Goal: Task Accomplishment & Management: Use online tool/utility

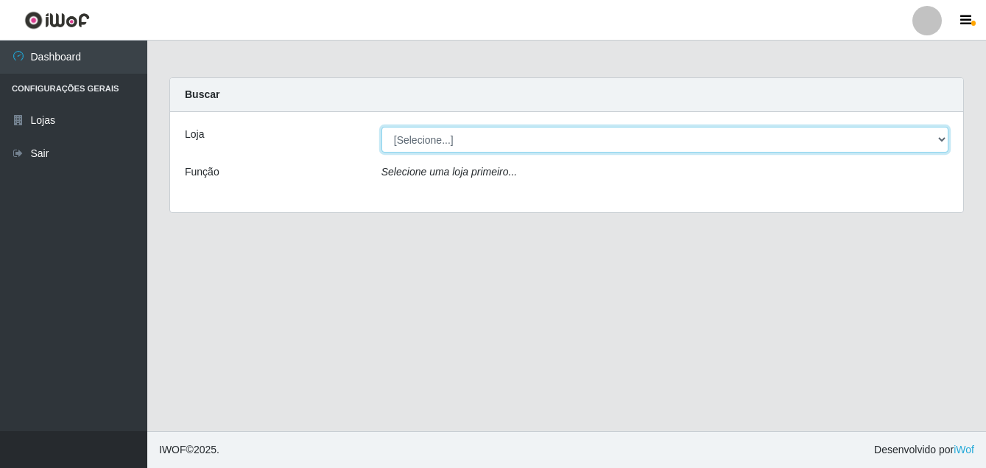
click at [530, 144] on select "[Selecione...] Ajubá Mercado" at bounding box center [665, 140] width 567 height 26
select select "402"
click at [382, 127] on select "[Selecione...] Ajubá Mercado" at bounding box center [665, 140] width 567 height 26
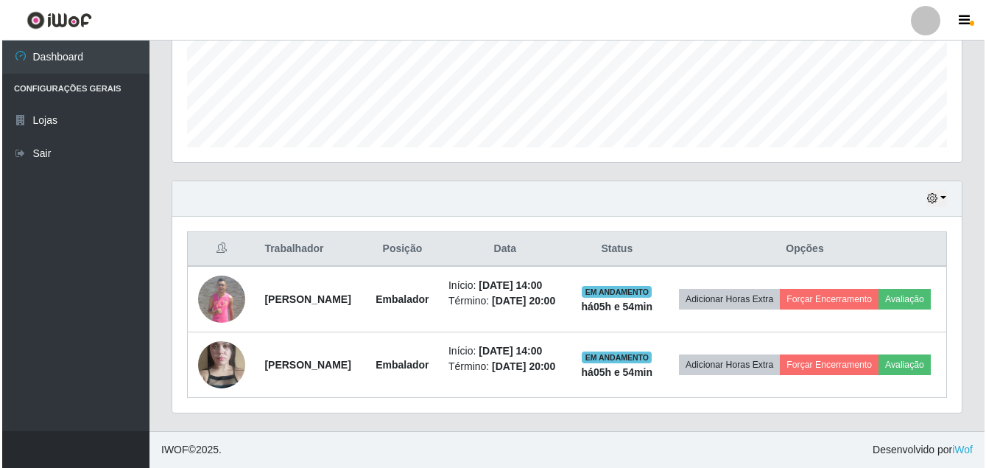
scroll to position [432, 0]
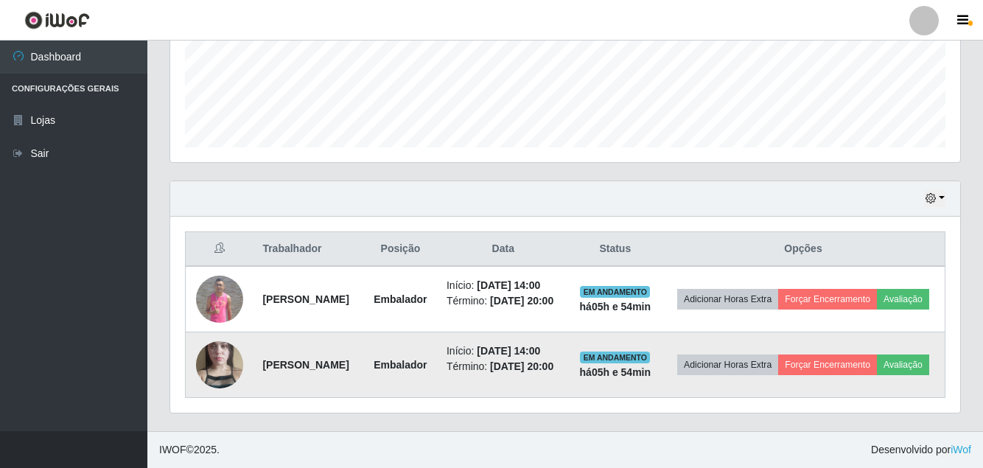
click at [222, 359] on img at bounding box center [219, 365] width 47 height 84
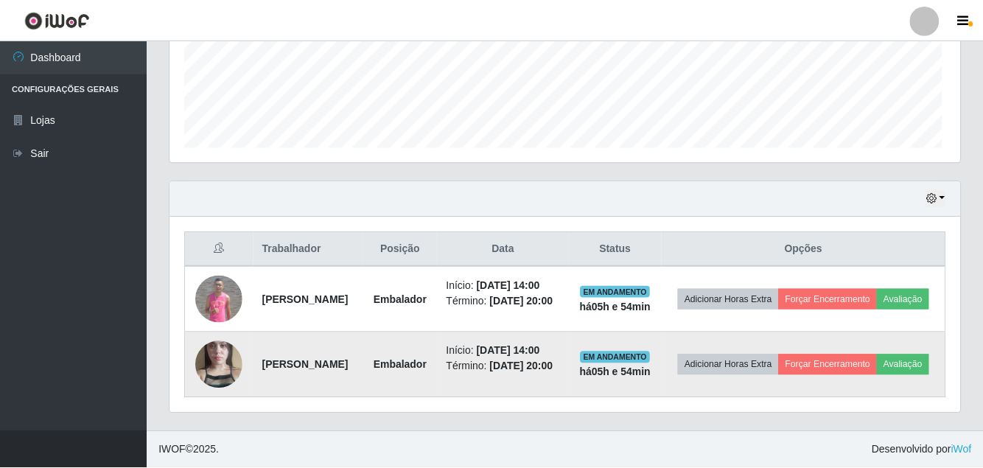
scroll to position [306, 782]
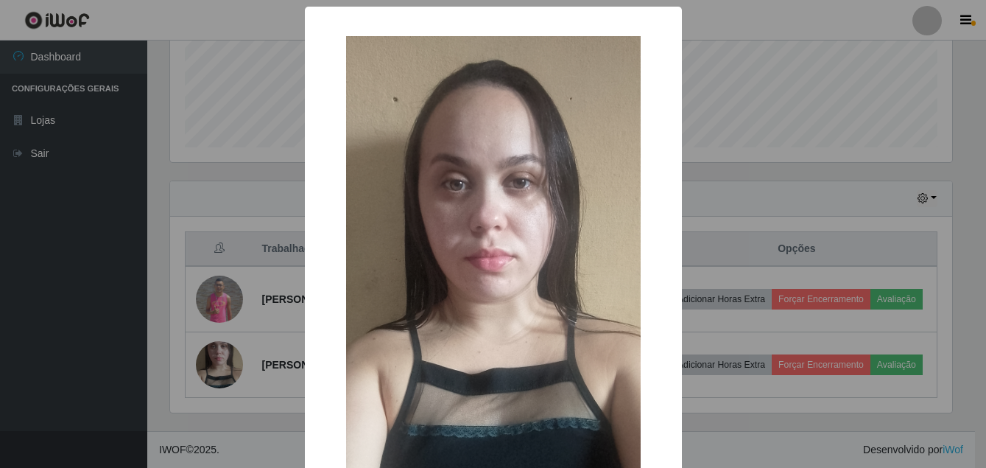
click at [227, 289] on div "× OK Cancel" at bounding box center [493, 234] width 986 height 468
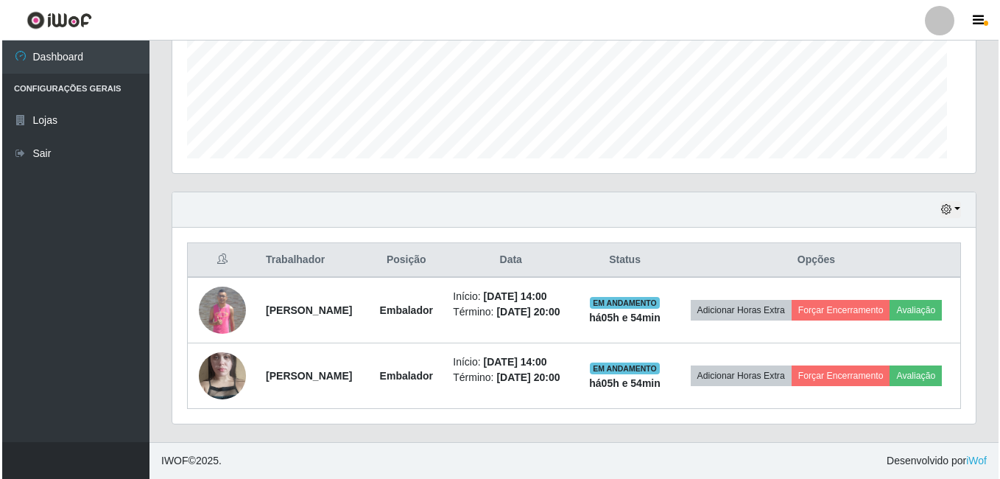
scroll to position [306, 804]
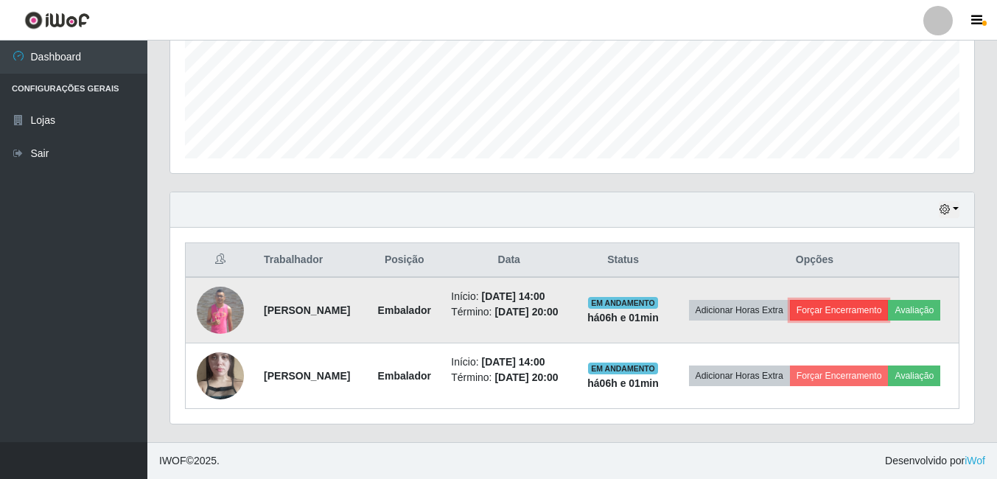
click at [888, 300] on button "Forçar Encerramento" at bounding box center [839, 310] width 99 height 21
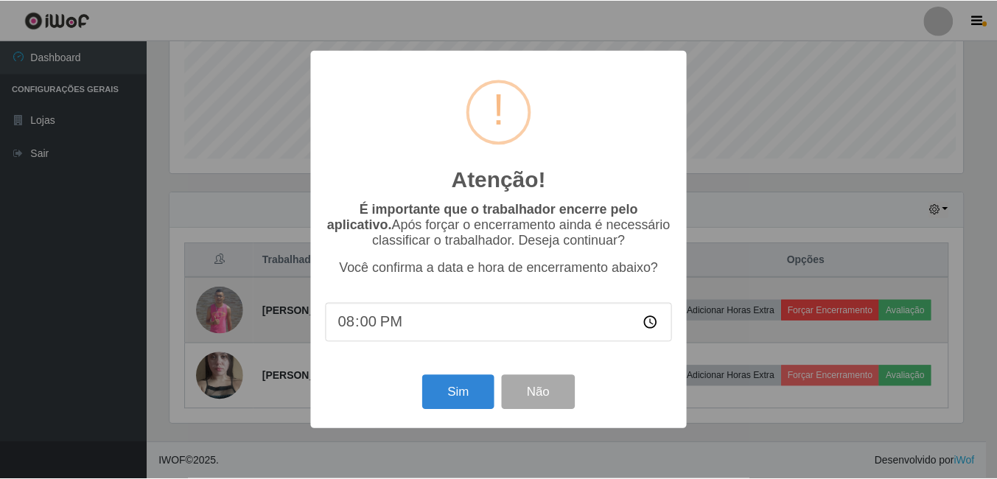
scroll to position [306, 796]
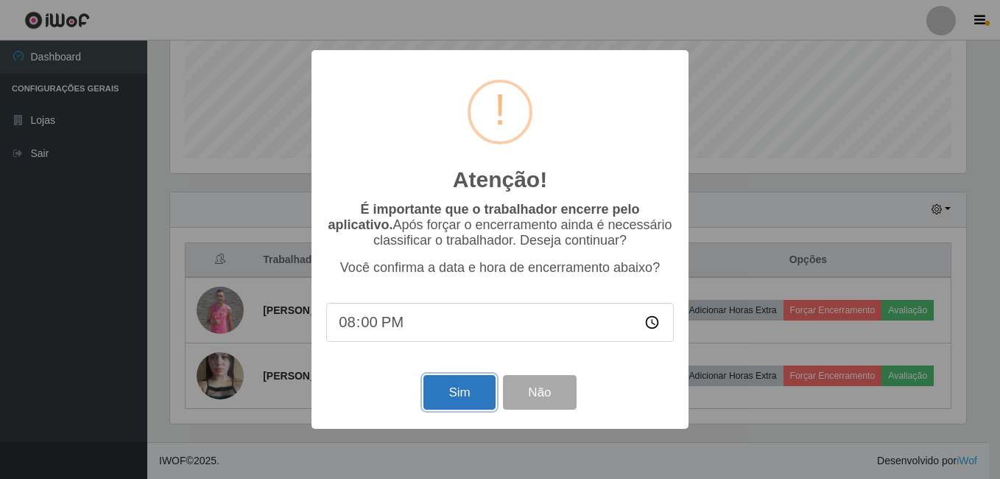
click at [468, 395] on button "Sim" at bounding box center [459, 392] width 71 height 35
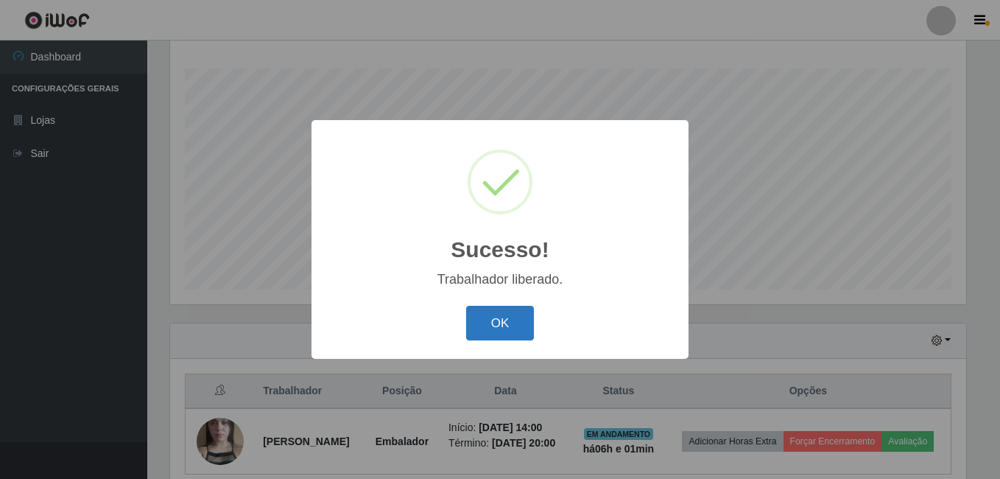
click at [485, 325] on button "OK" at bounding box center [500, 323] width 69 height 35
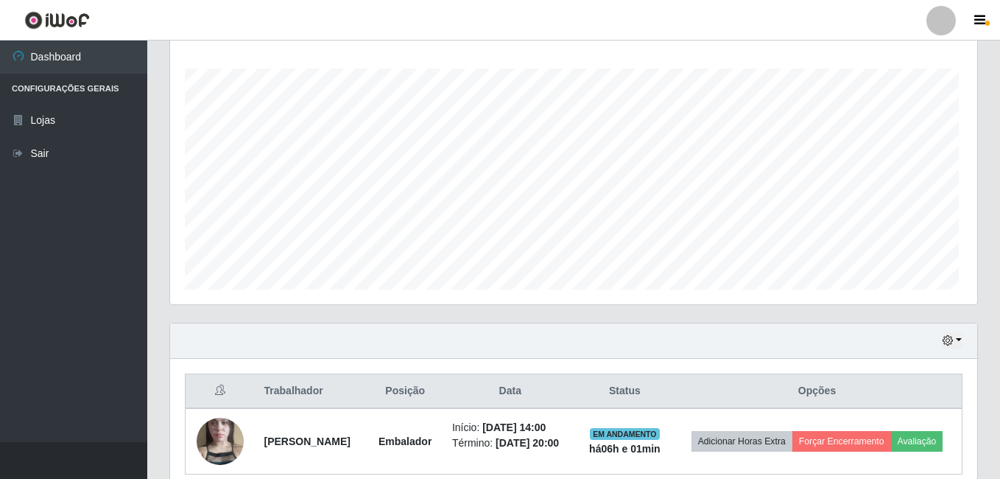
scroll to position [306, 804]
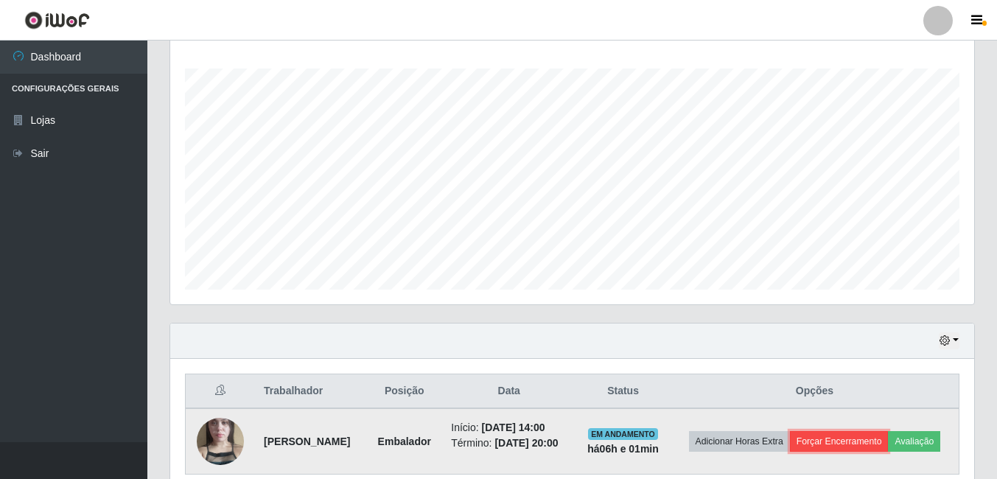
click at [888, 438] on button "Forçar Encerramento" at bounding box center [839, 441] width 99 height 21
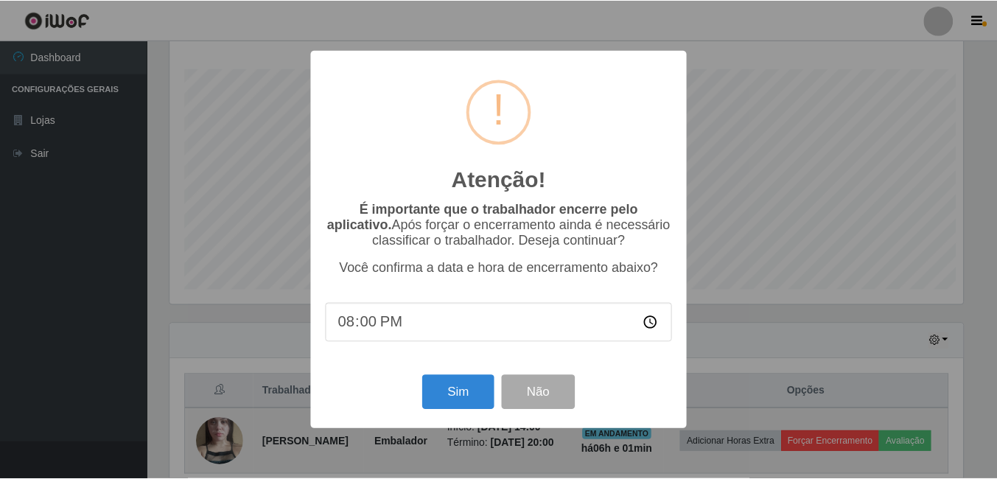
scroll to position [306, 796]
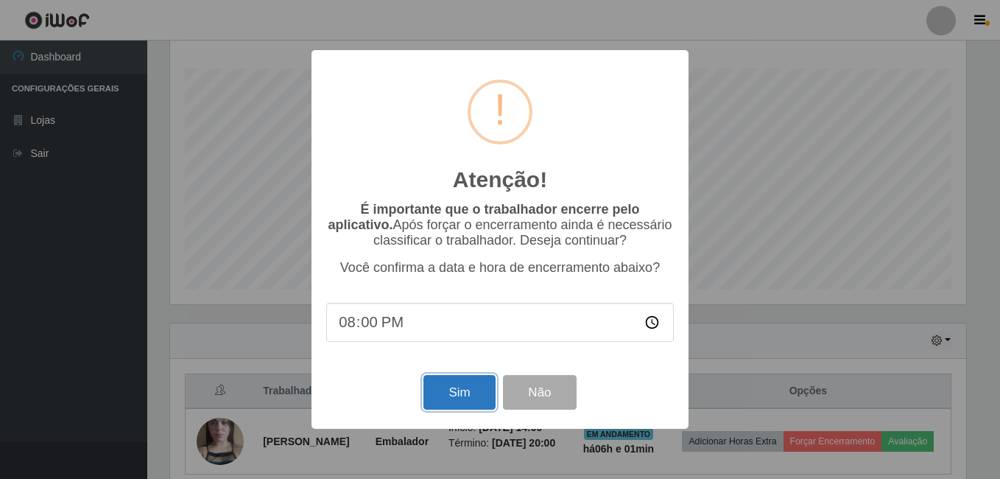
click at [443, 403] on button "Sim" at bounding box center [459, 392] width 71 height 35
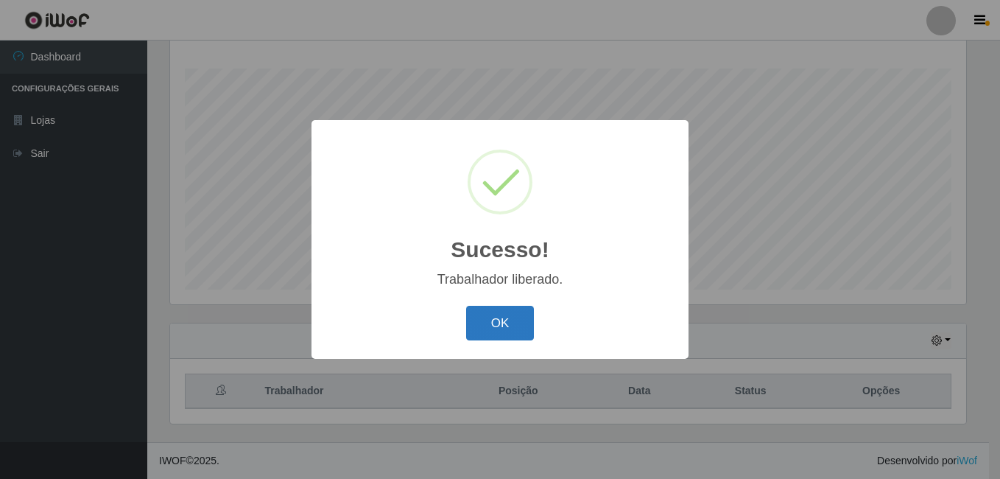
click at [486, 330] on button "OK" at bounding box center [500, 323] width 69 height 35
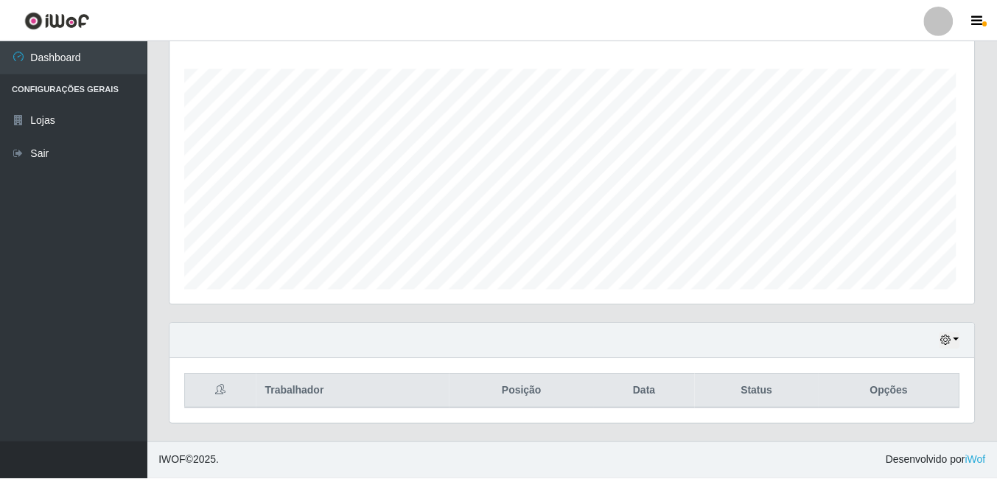
scroll to position [306, 804]
